Goal: Understand process/instructions: Learn how to perform a task or action

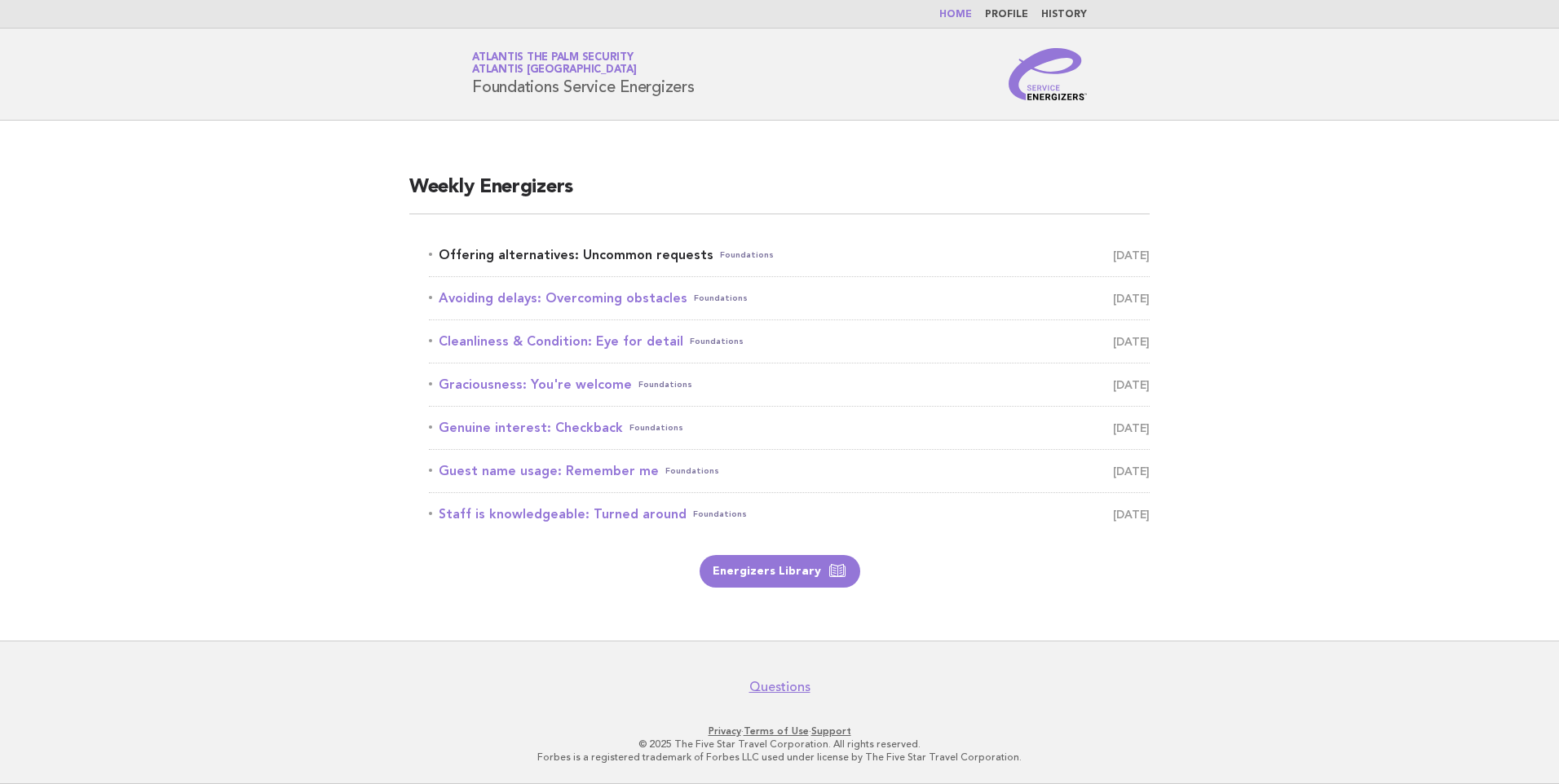
click at [600, 259] on link "Offering alternatives: Uncommon requests Foundations October 4" at bounding box center [789, 255] width 721 height 23
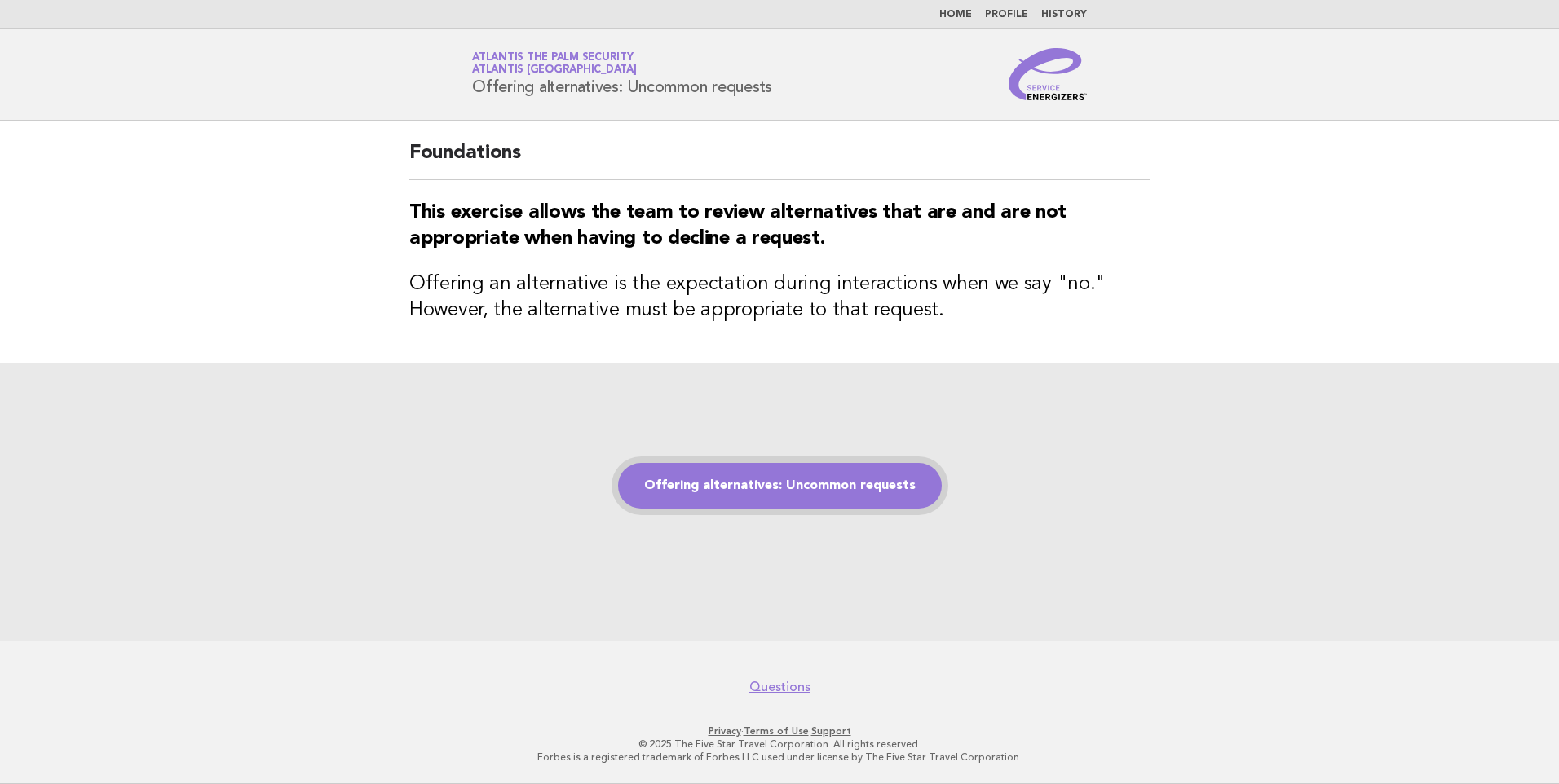
click at [732, 489] on link "Offering alternatives: Uncommon requests" at bounding box center [780, 486] width 324 height 45
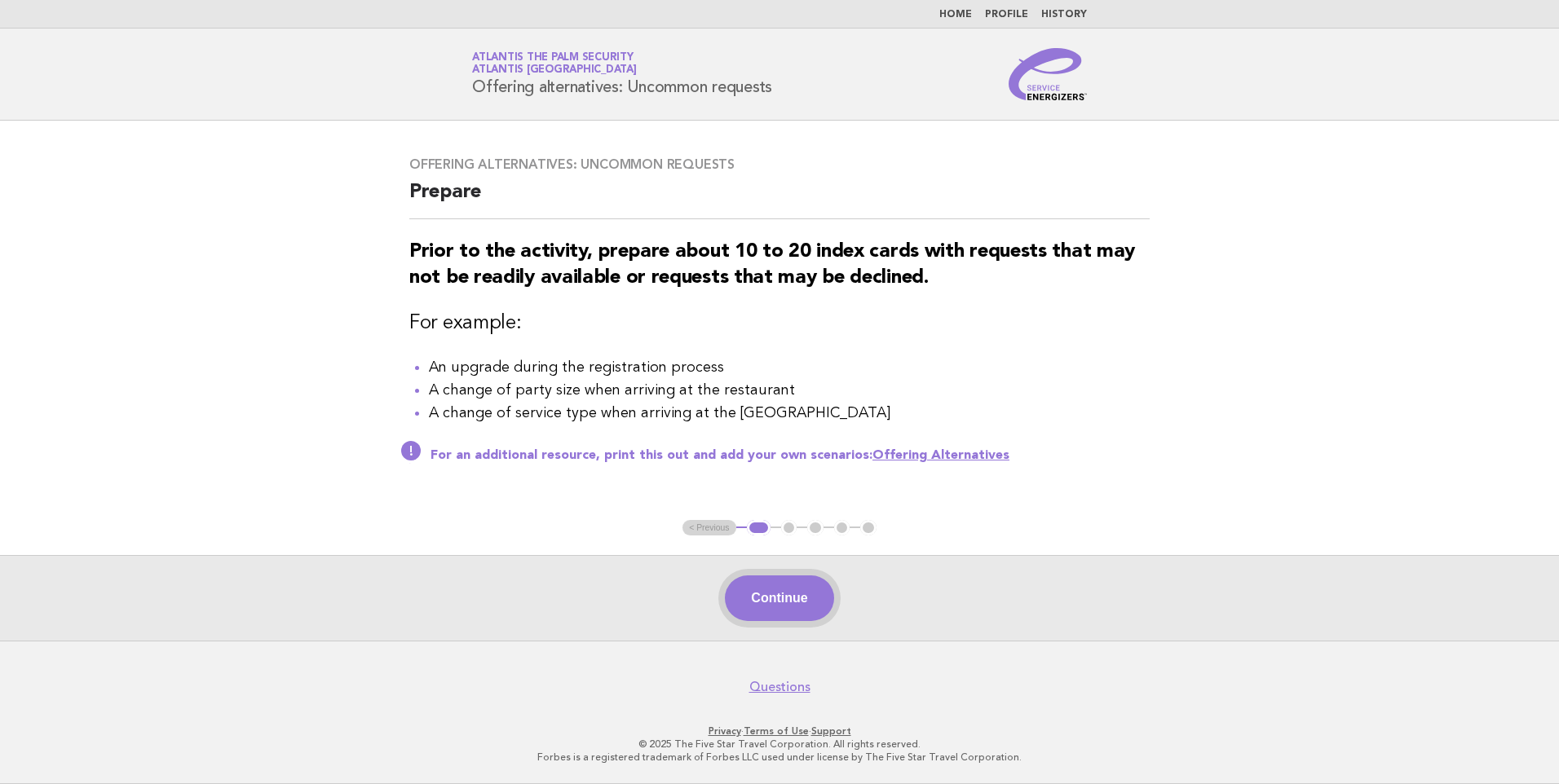
click at [774, 592] on button "Continue" at bounding box center [779, 598] width 109 height 45
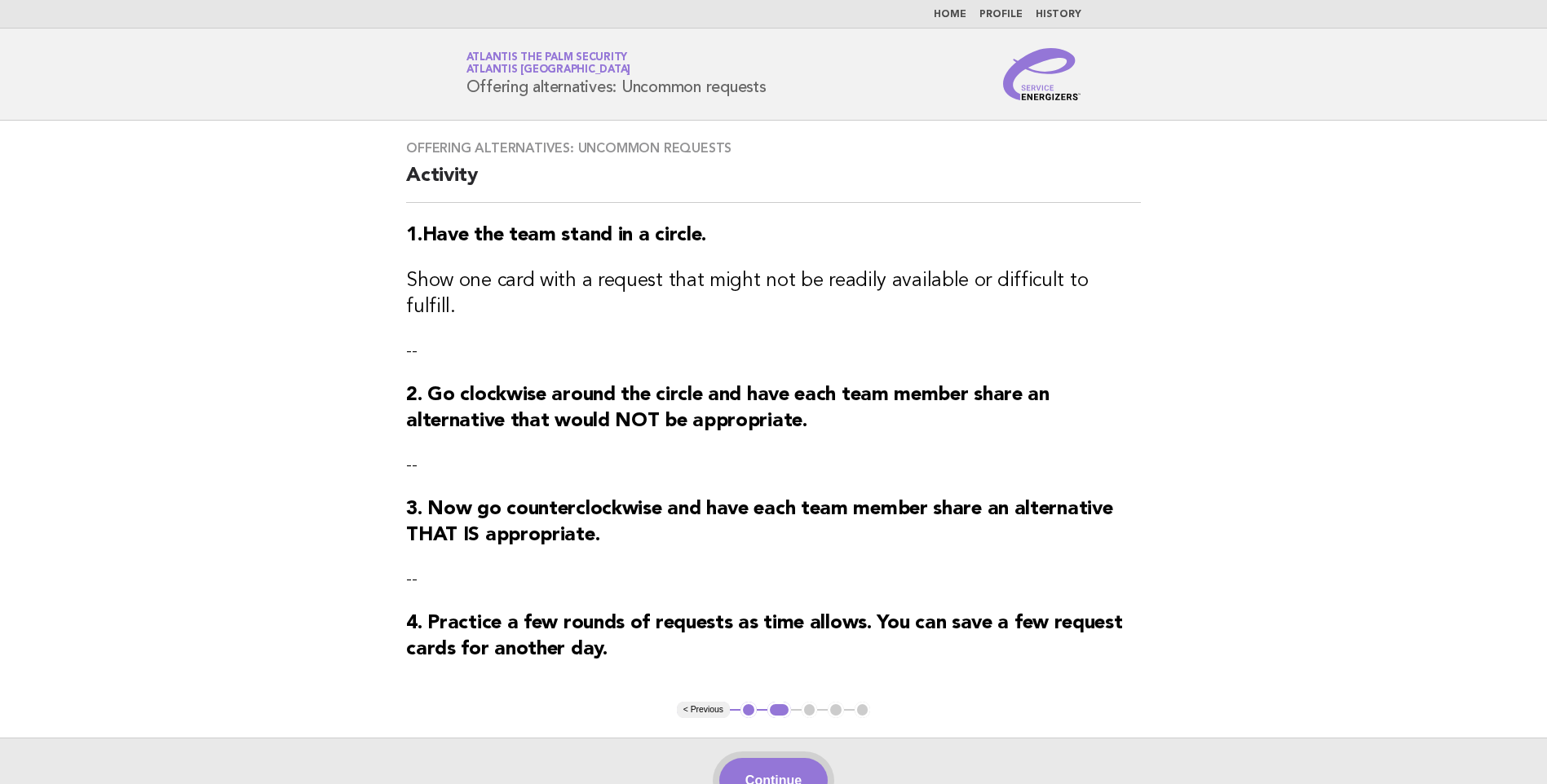
click at [790, 758] on button "Continue" at bounding box center [774, 780] width 109 height 45
